Goal: Task Accomplishment & Management: Manage account settings

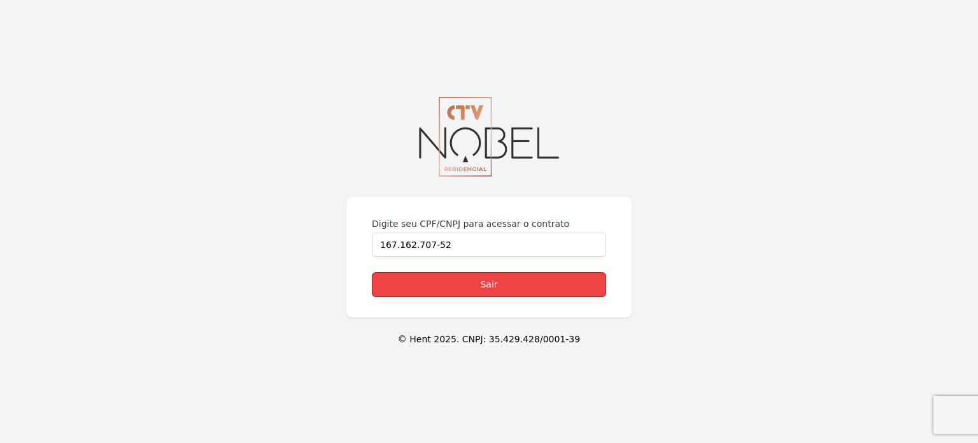
click at [513, 281] on link "Sair" at bounding box center [489, 284] width 234 height 25
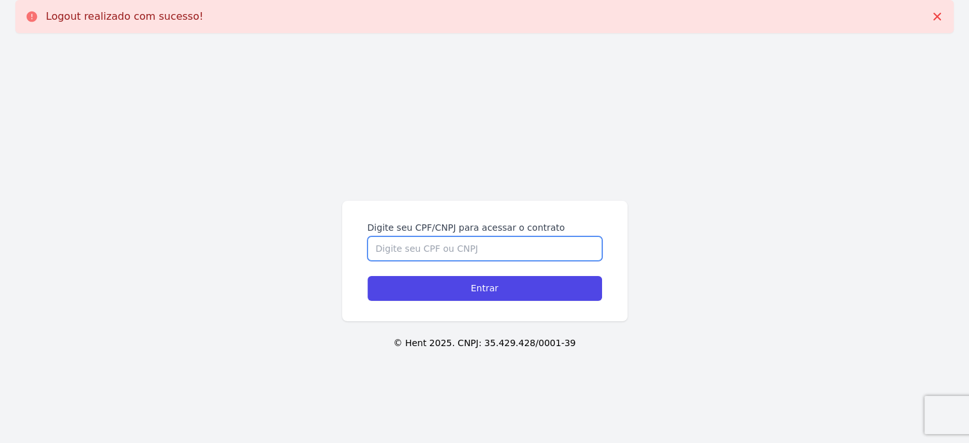
click at [486, 249] on input "Digite seu CPF/CNPJ para acessar o contrato" at bounding box center [484, 248] width 234 height 24
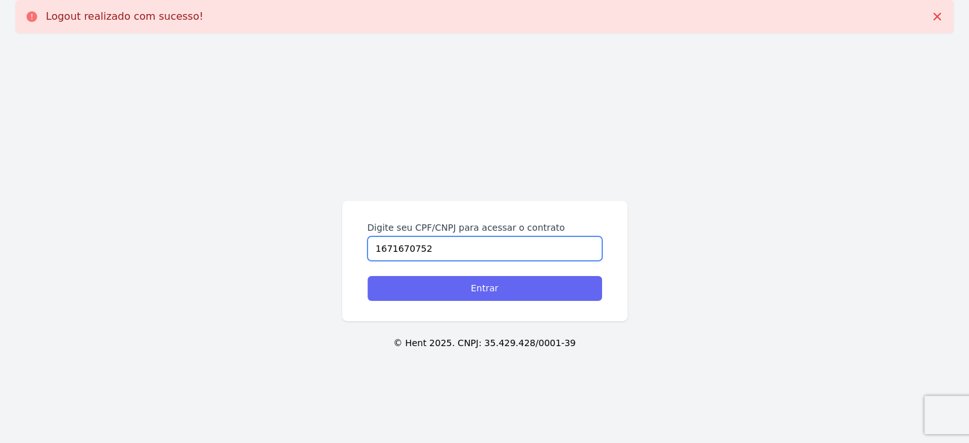
type input "1671670752"
click at [483, 279] on input "Entrar" at bounding box center [484, 288] width 234 height 25
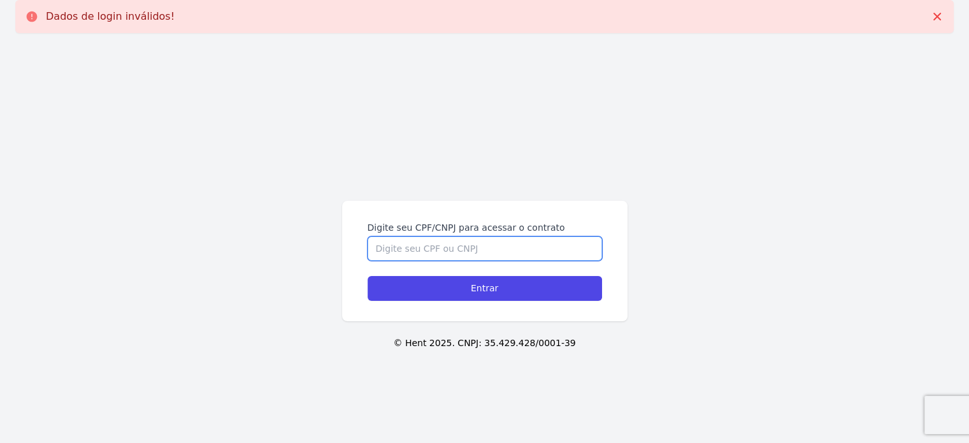
click at [470, 252] on input "Digite seu CPF/CNPJ para acessar o contrato" at bounding box center [484, 248] width 234 height 24
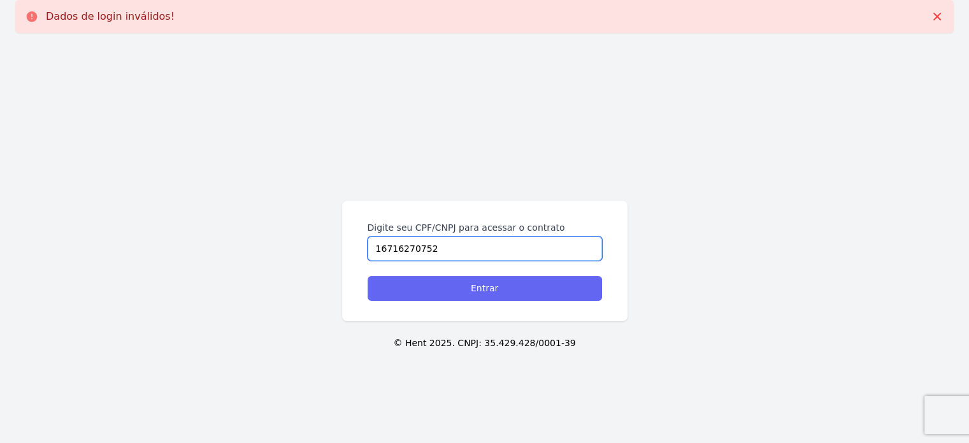
type input "16716270752"
click at [508, 285] on input "Entrar" at bounding box center [484, 288] width 234 height 25
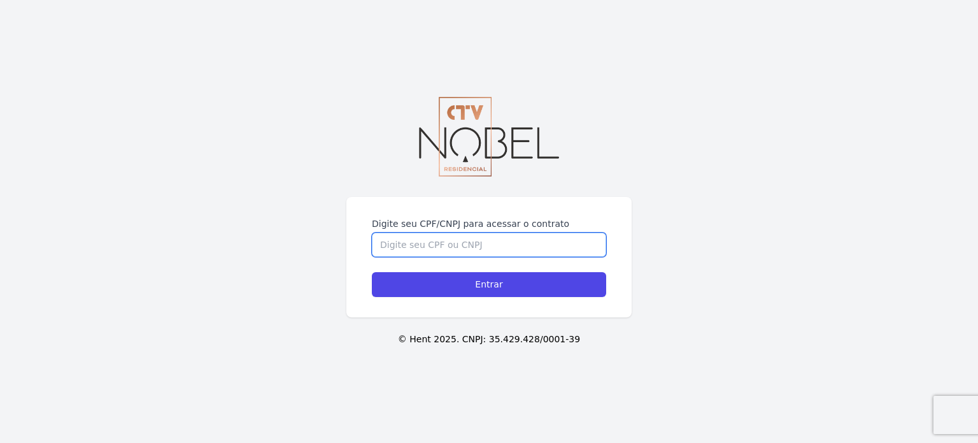
click at [440, 248] on input "Digite seu CPF/CNPJ para acessar o contrato" at bounding box center [489, 244] width 234 height 24
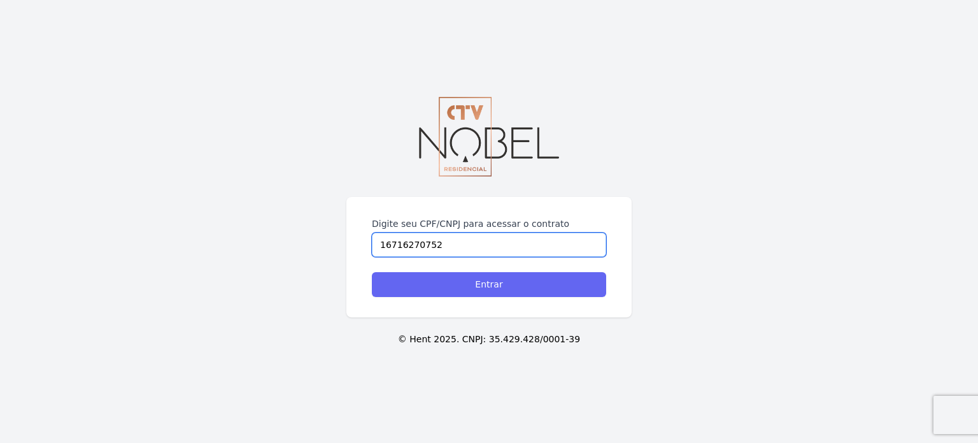
type input "16716270752"
click at [474, 286] on input "Entrar" at bounding box center [489, 284] width 234 height 25
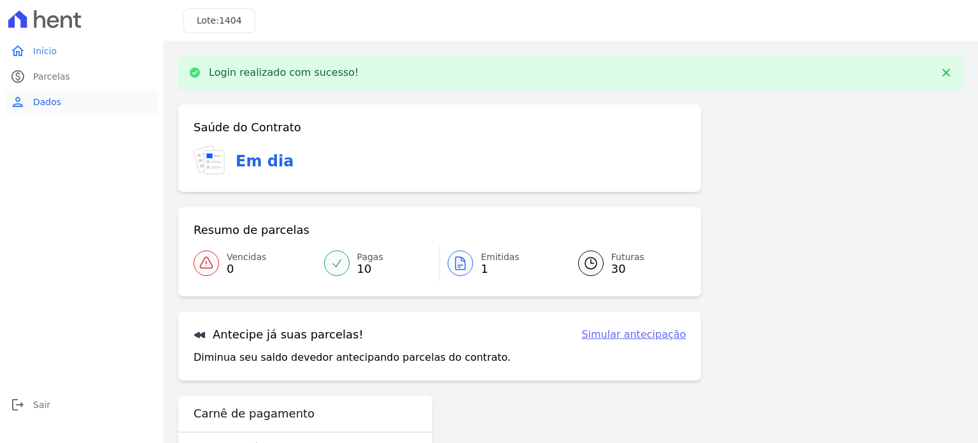
click at [52, 99] on span "Dados" at bounding box center [47, 102] width 28 height 13
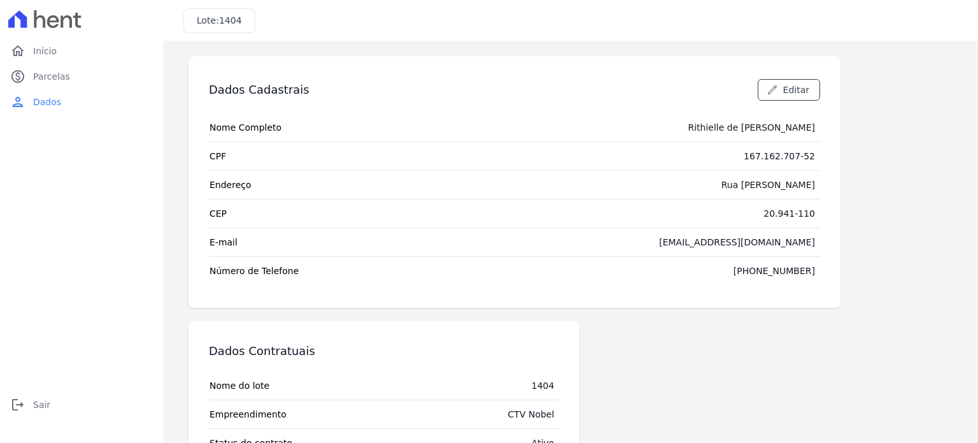
click at [806, 101] on div "Dados Cadastrais Editar" at bounding box center [514, 89] width 611 height 47
click at [805, 95] on span "Editar" at bounding box center [796, 89] width 26 height 13
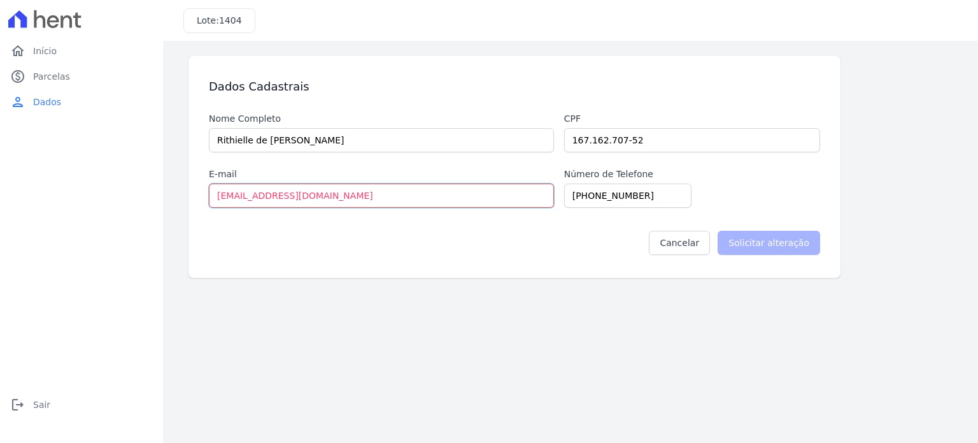
drag, startPoint x: 342, startPoint y: 195, endPoint x: 117, endPoint y: 198, distance: 225.4
click at [117, 199] on div "home Início home Início paid Parcelas paid Parcelas person Dados person Dados l…" at bounding box center [489, 221] width 978 height 443
type input "tebaldi.rithielle@gmail.com"
click at [369, 292] on main "Dados Cadastrais Nome Completo Rithielle de Santana Tebaldi Cpf 167.162.707-52 …" at bounding box center [570, 242] width 815 height 402
click at [793, 245] on input "Solicitar alteração" at bounding box center [769, 243] width 103 height 24
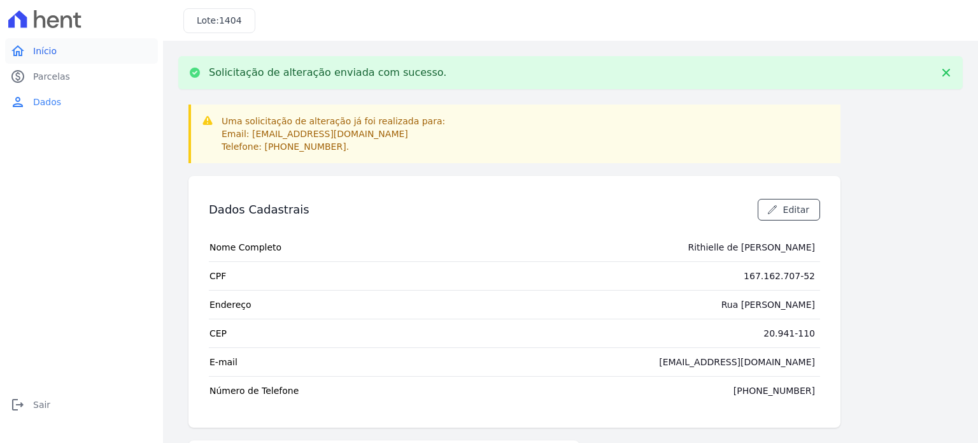
click at [41, 45] on span "Início" at bounding box center [45, 51] width 24 height 13
